Goal: Complete application form

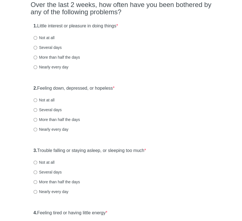
scroll to position [56, 0]
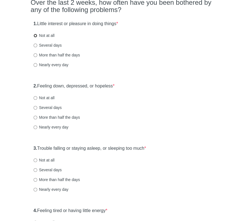
click at [36, 35] on input "Not at all" at bounding box center [36, 36] width 4 height 4
radio input "true"
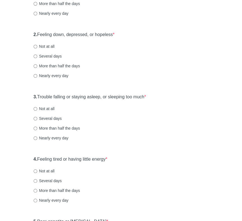
scroll to position [112, 0]
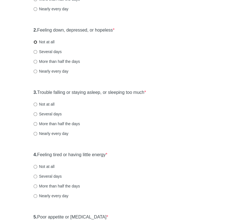
click at [36, 41] on input "Not at all" at bounding box center [36, 42] width 4 height 4
radio input "true"
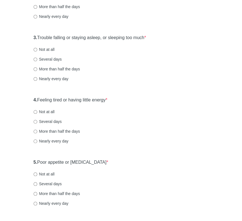
scroll to position [168, 0]
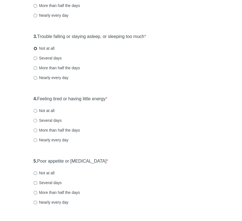
click at [35, 47] on input "Not at all" at bounding box center [36, 49] width 4 height 4
radio input "true"
click at [34, 110] on input "Not at all" at bounding box center [36, 111] width 4 height 4
radio input "true"
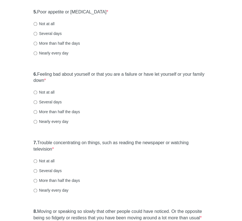
scroll to position [307, 0]
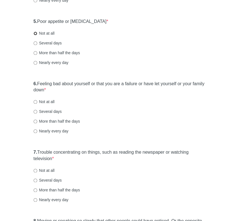
click at [36, 33] on input "Not at all" at bounding box center [36, 34] width 4 height 4
radio input "true"
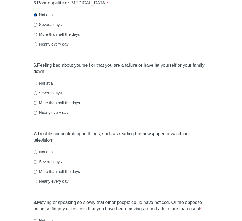
scroll to position [335, 0]
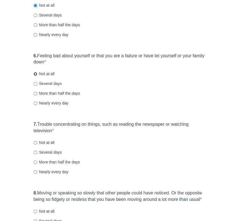
click at [35, 73] on input "Not at all" at bounding box center [36, 74] width 4 height 4
radio input "true"
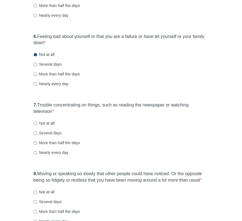
scroll to position [363, 0]
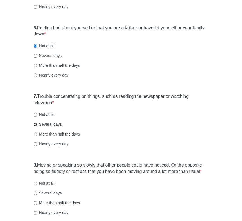
click at [36, 123] on input "Several days" at bounding box center [36, 125] width 4 height 4
radio input "true"
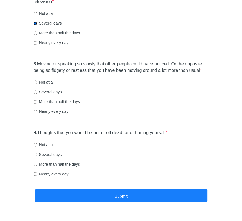
scroll to position [451, 0]
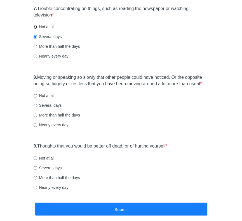
click at [35, 27] on input "Not at all" at bounding box center [36, 27] width 4 height 4
radio input "true"
click at [36, 94] on input "Not at all" at bounding box center [36, 96] width 4 height 4
radio input "true"
click at [35, 158] on input "Not at all" at bounding box center [36, 158] width 4 height 4
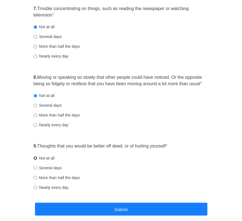
radio input "true"
click at [103, 197] on div "9. Thoughts that you would be better off dead, or of hurting yourself * Not at …" at bounding box center [121, 169] width 180 height 58
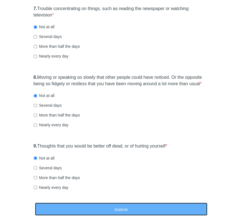
click at [110, 204] on button "Submit" at bounding box center [121, 208] width 172 height 13
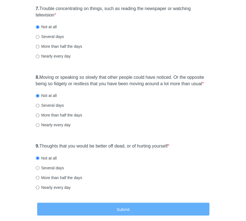
scroll to position [0, 0]
